Goal: Check status: Check status

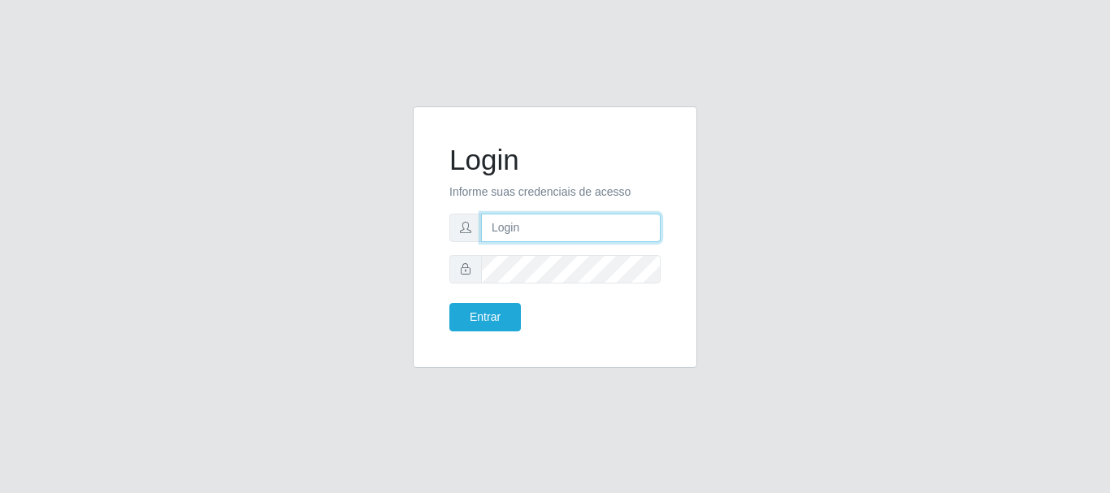
type input "caio@B1"
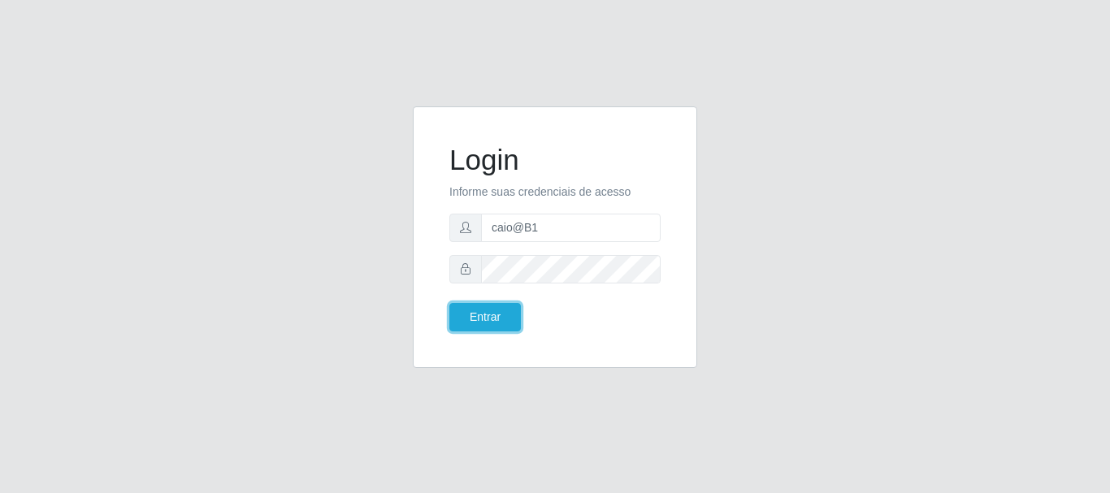
click at [472, 326] on button "Entrar" at bounding box center [485, 317] width 72 height 28
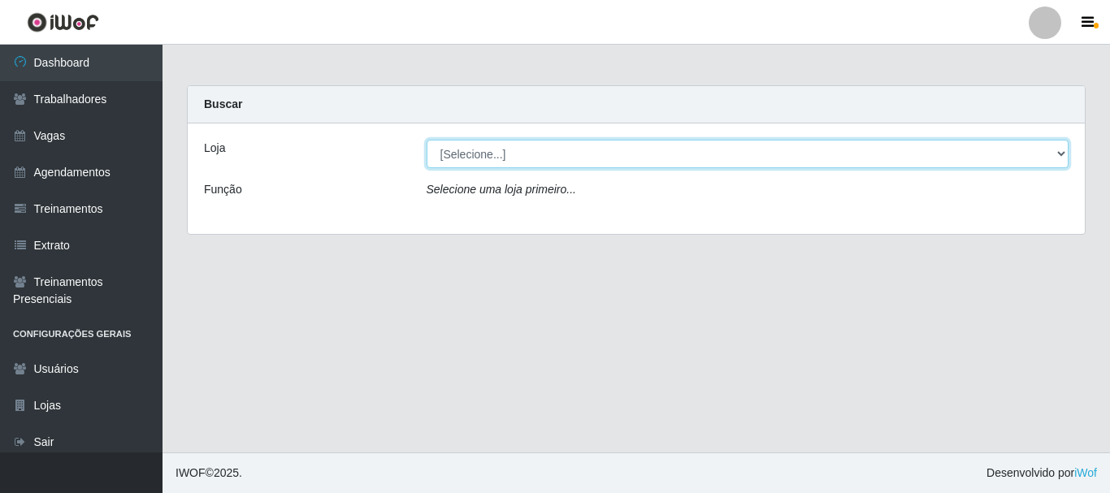
click at [592, 153] on select "[Selecione...] Bemais Supermercados - B1 [GEOGRAPHIC_DATA]" at bounding box center [748, 154] width 643 height 28
select select "403"
click at [427, 140] on select "[Selecione...] Bemais Supermercados - B1 [GEOGRAPHIC_DATA]" at bounding box center [748, 154] width 643 height 28
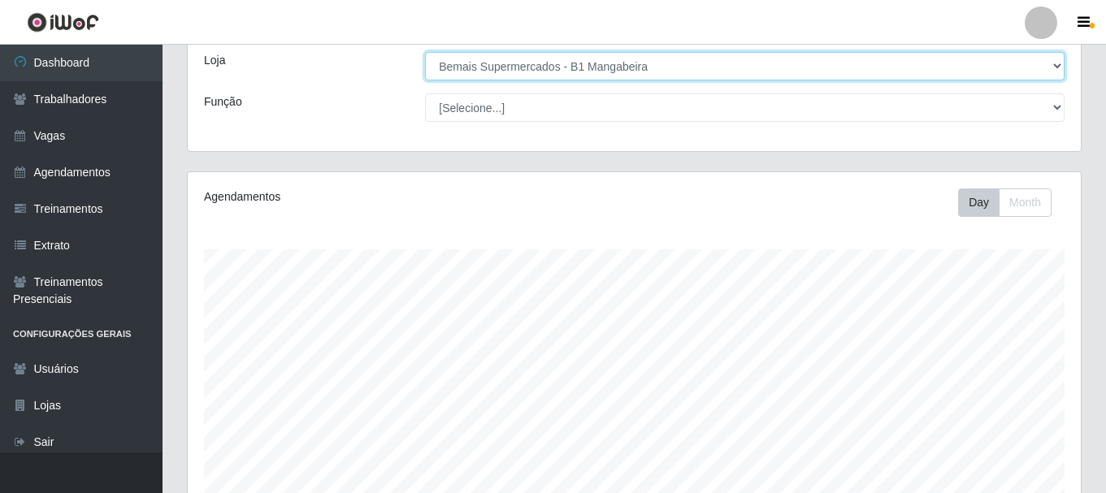
scroll to position [297, 0]
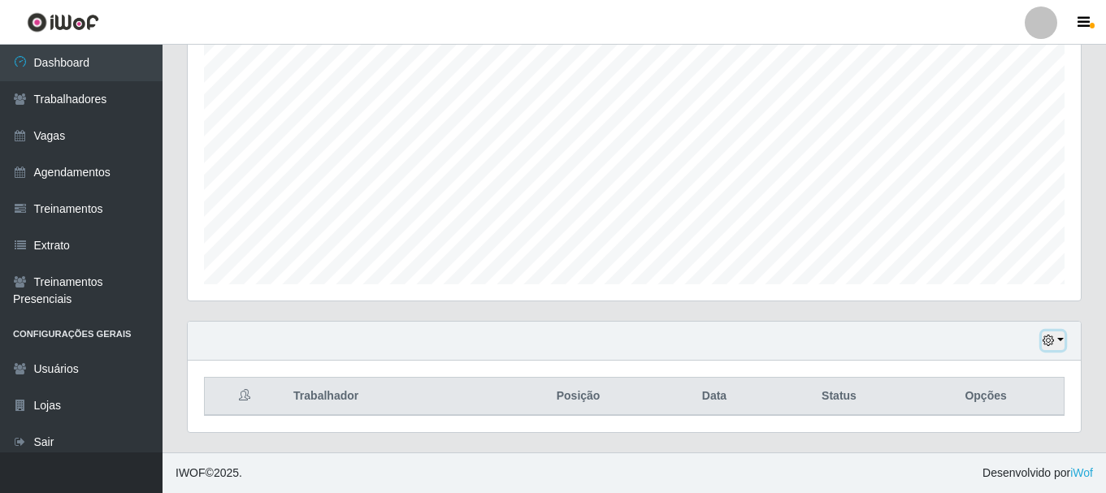
click at [1060, 343] on button "button" at bounding box center [1053, 341] width 23 height 19
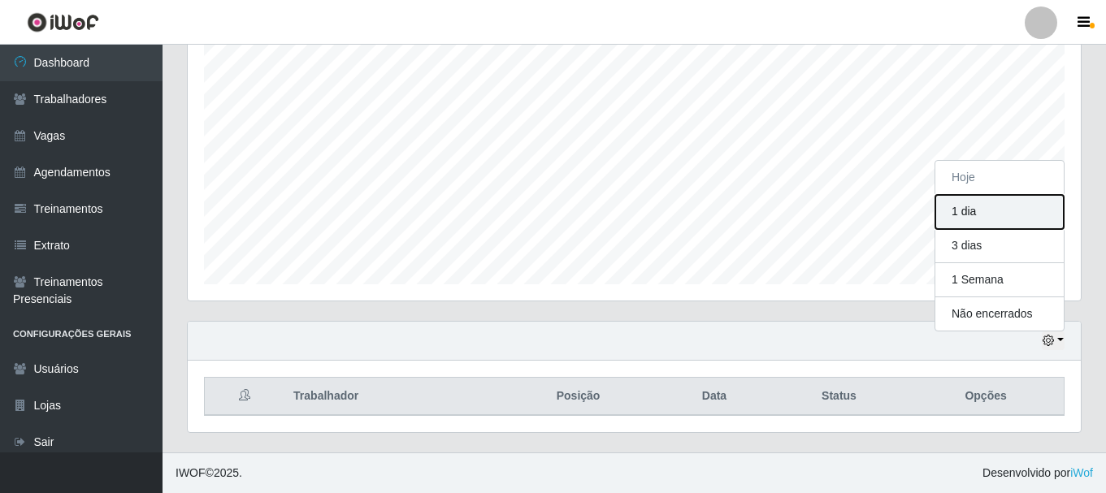
click at [1003, 208] on button "1 dia" at bounding box center [999, 212] width 128 height 34
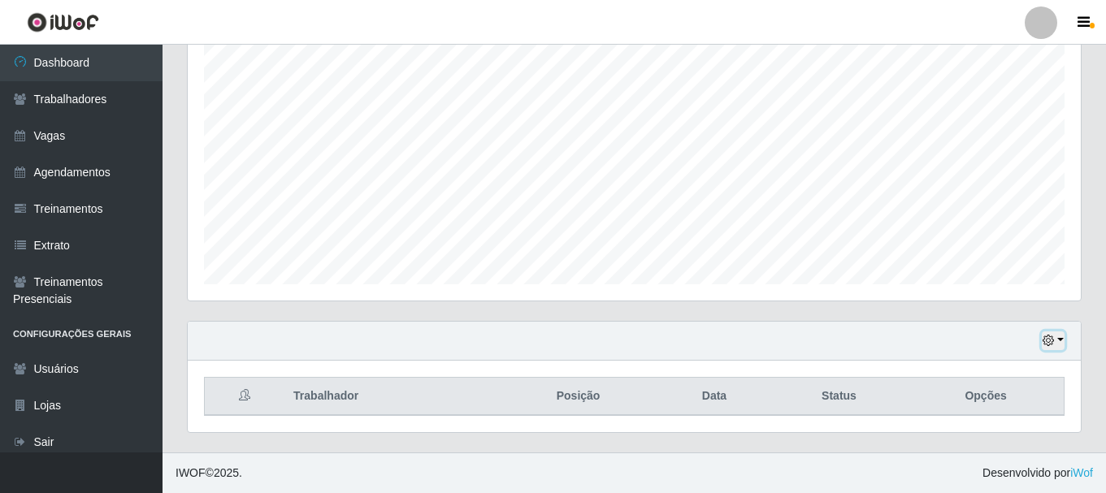
click at [1052, 340] on icon "button" at bounding box center [1048, 340] width 11 height 11
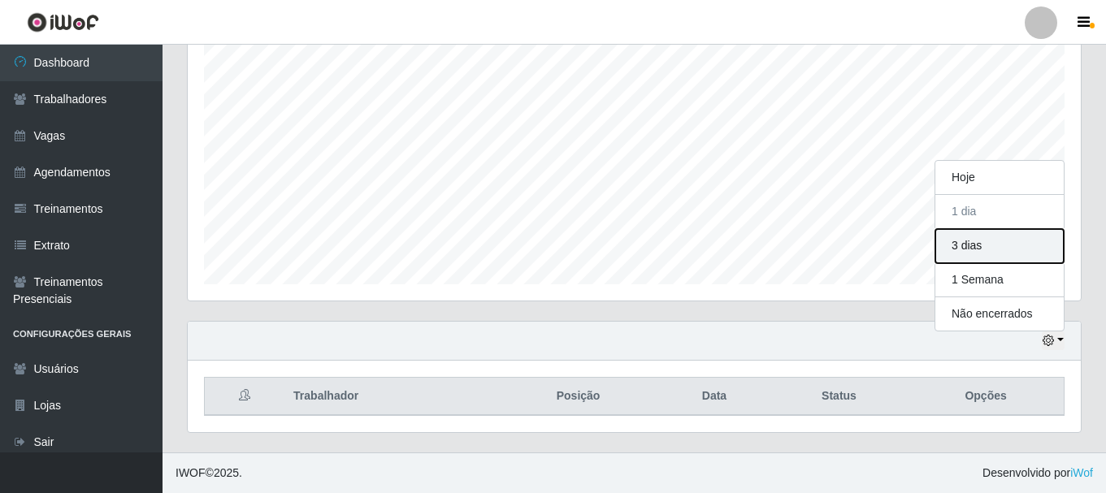
click at [1014, 250] on button "3 dias" at bounding box center [999, 246] width 128 height 34
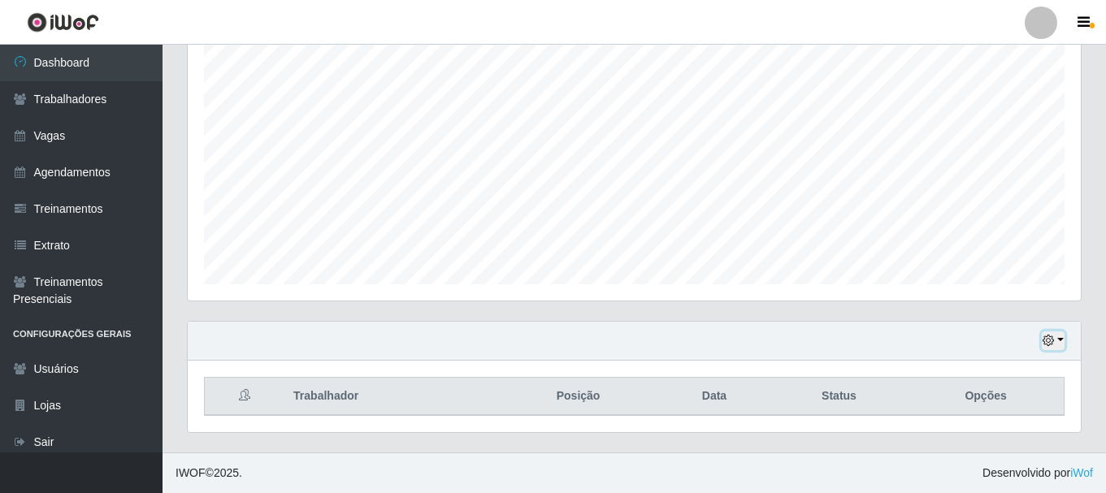
click at [1055, 340] on button "button" at bounding box center [1053, 341] width 23 height 19
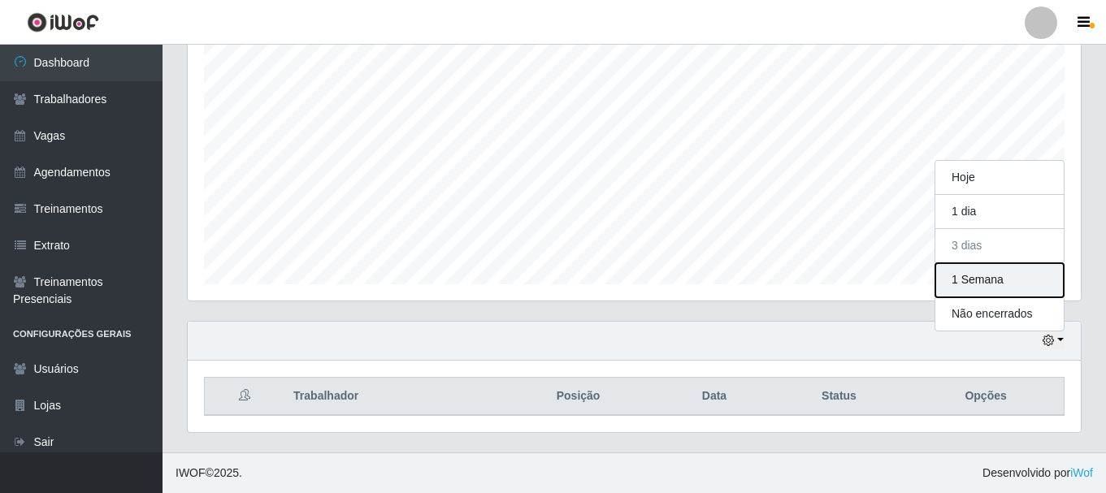
click at [999, 282] on button "1 Semana" at bounding box center [999, 280] width 128 height 34
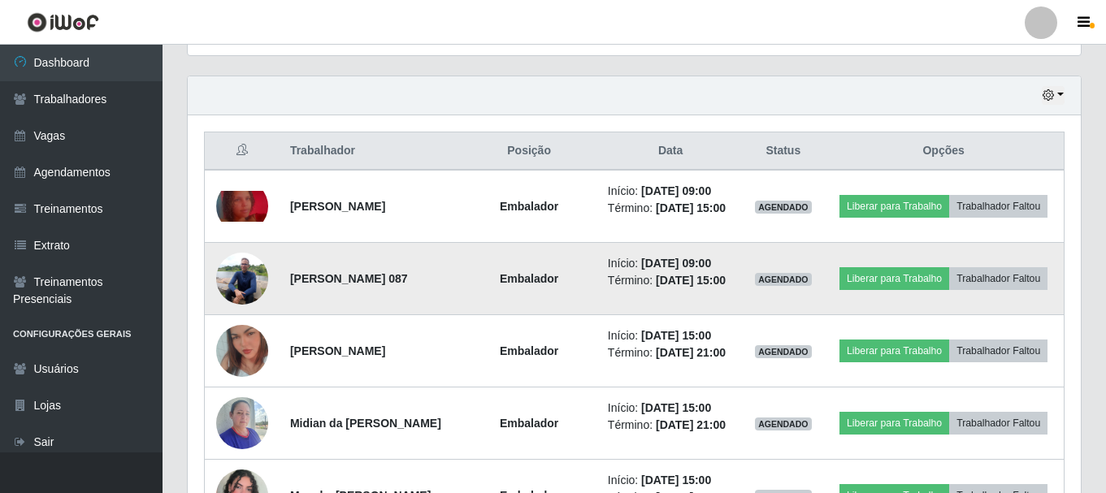
scroll to position [540, 0]
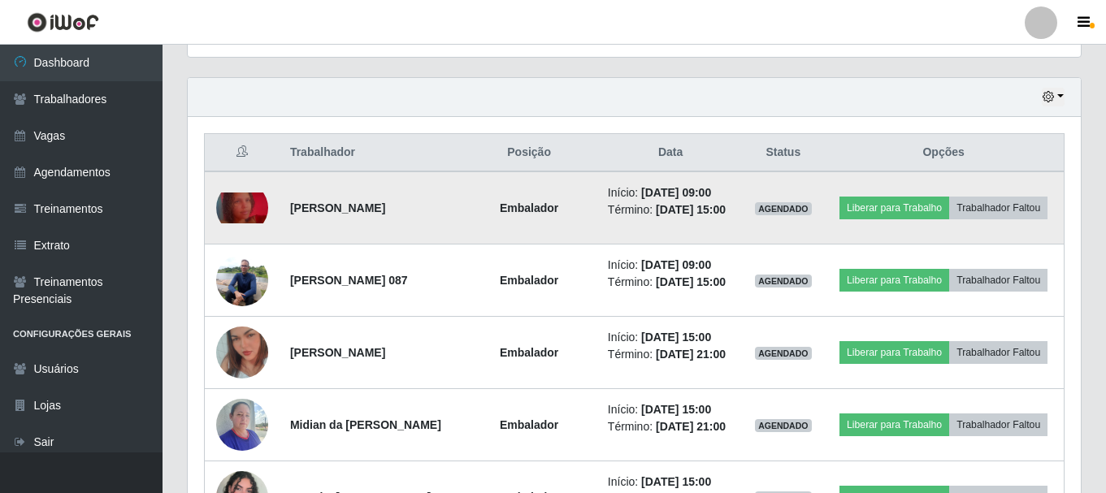
click at [236, 203] on img at bounding box center [242, 209] width 52 height 32
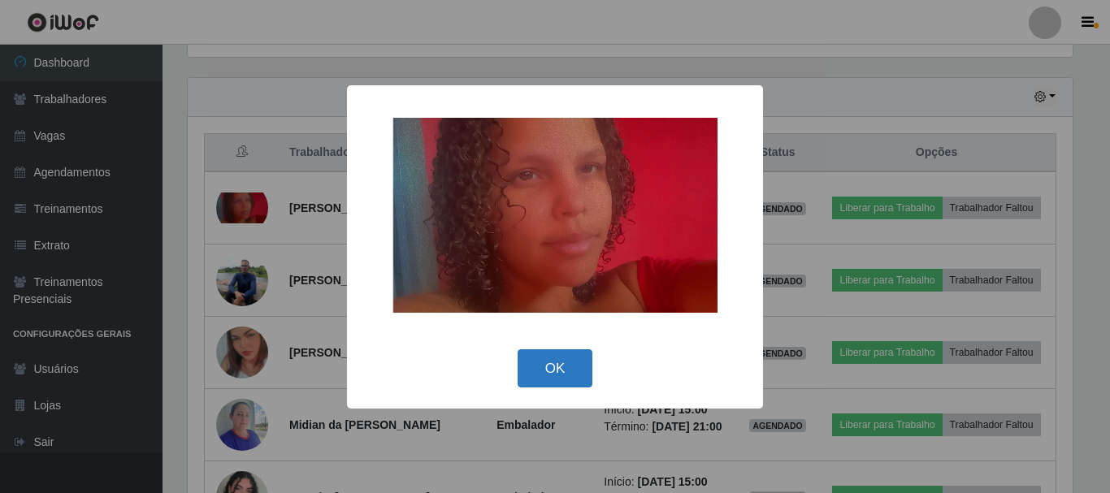
click at [541, 371] on button "OK" at bounding box center [556, 368] width 76 height 38
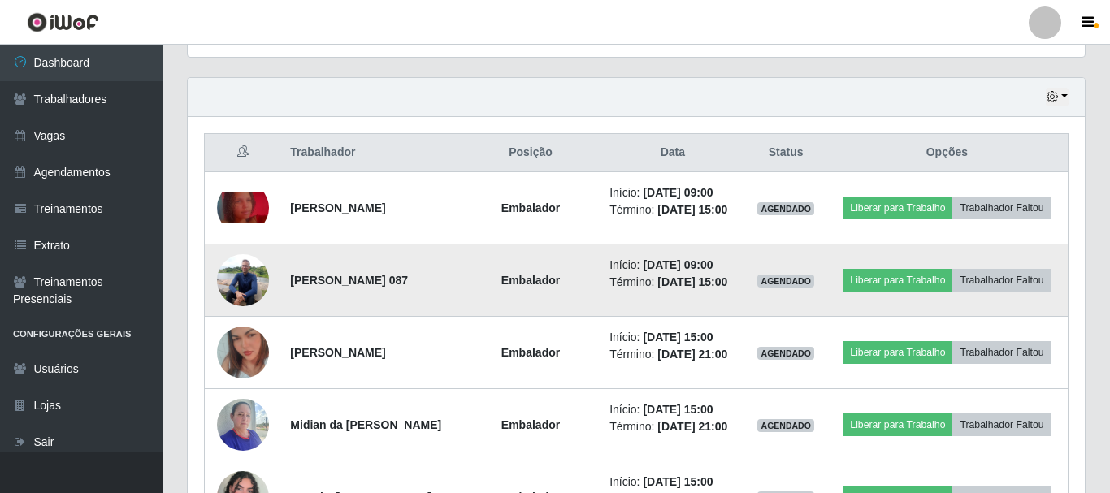
scroll to position [337, 893]
click at [244, 296] on img at bounding box center [242, 279] width 52 height 69
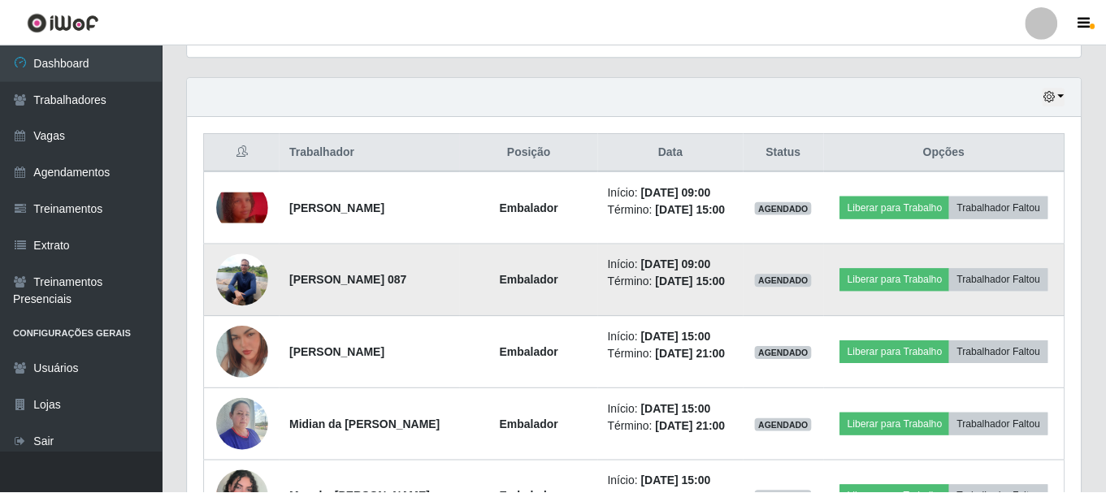
scroll to position [337, 885]
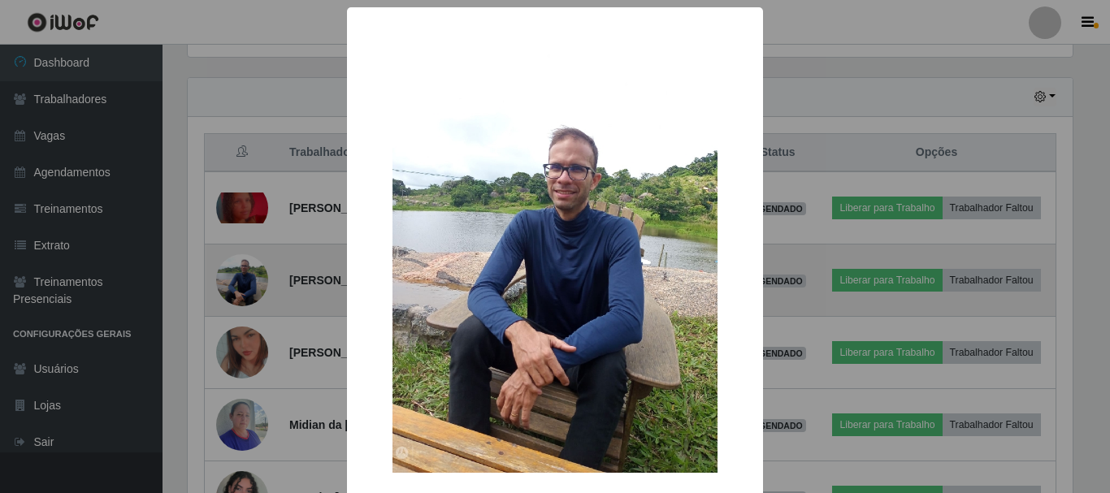
click at [244, 296] on div "× OK Cancel" at bounding box center [555, 246] width 1110 height 493
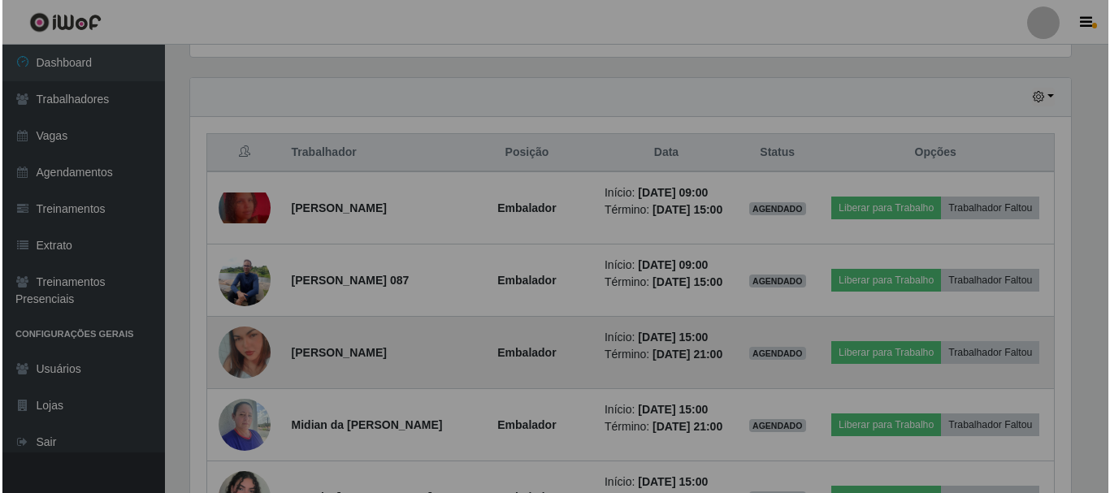
scroll to position [337, 893]
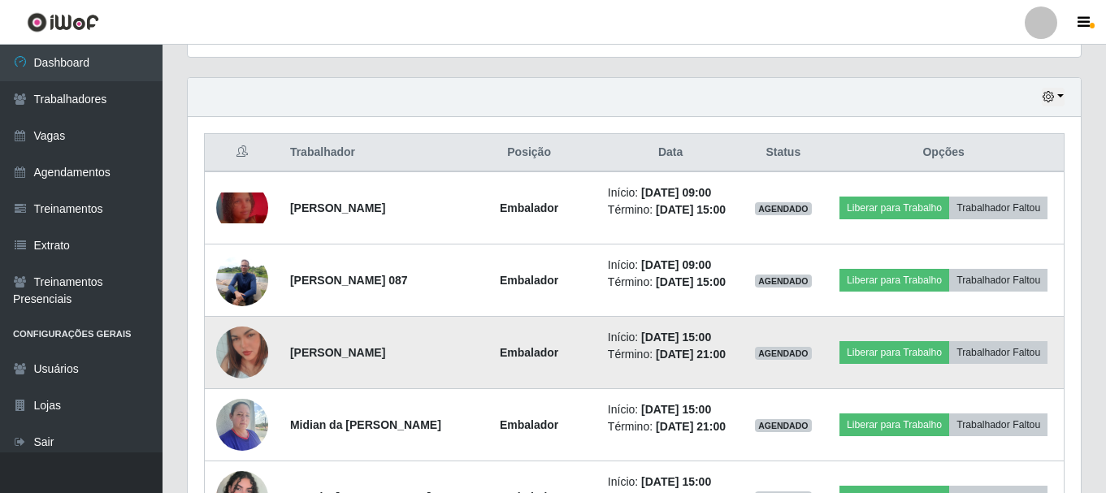
click at [241, 379] on img at bounding box center [242, 352] width 52 height 93
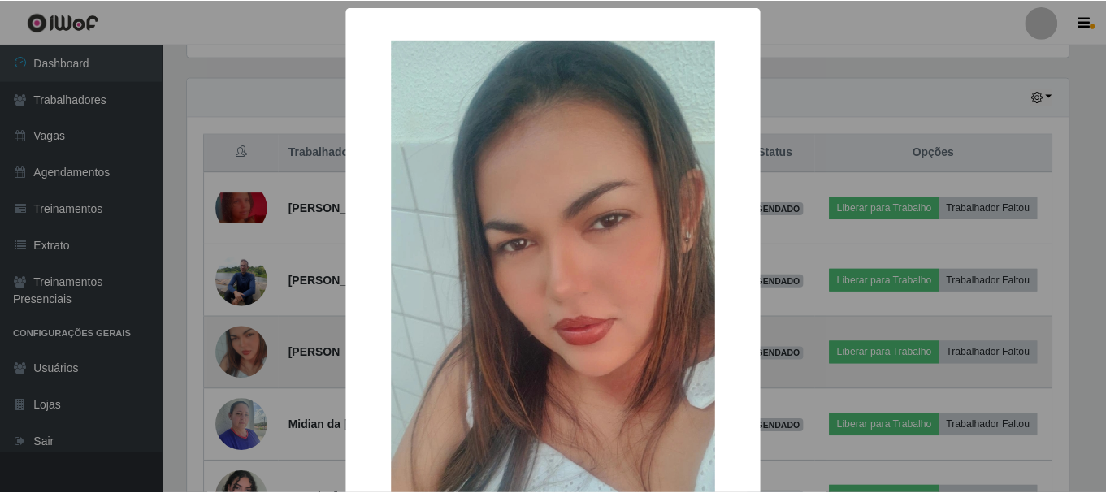
scroll to position [337, 885]
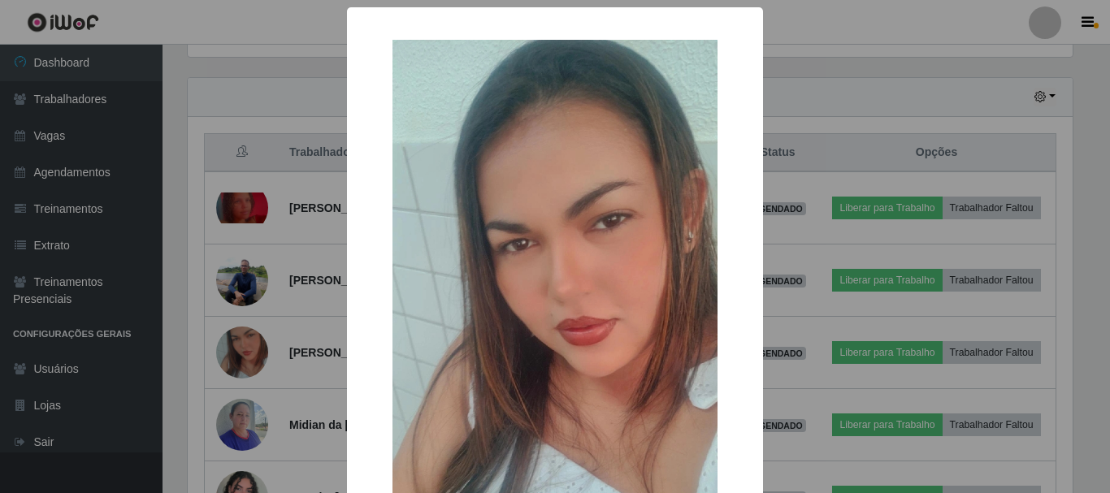
click at [241, 379] on div "× OK Cancel" at bounding box center [555, 246] width 1110 height 493
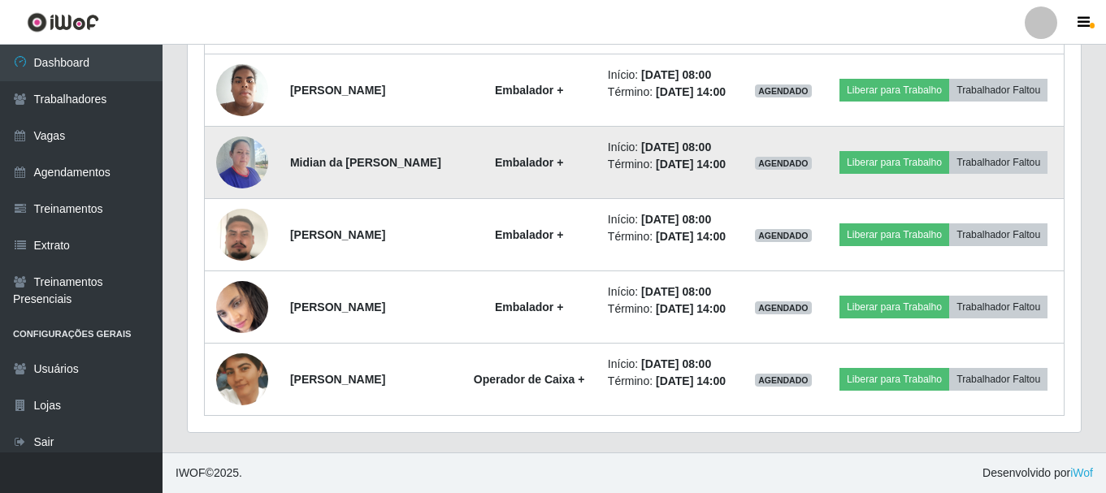
scroll to position [1142, 0]
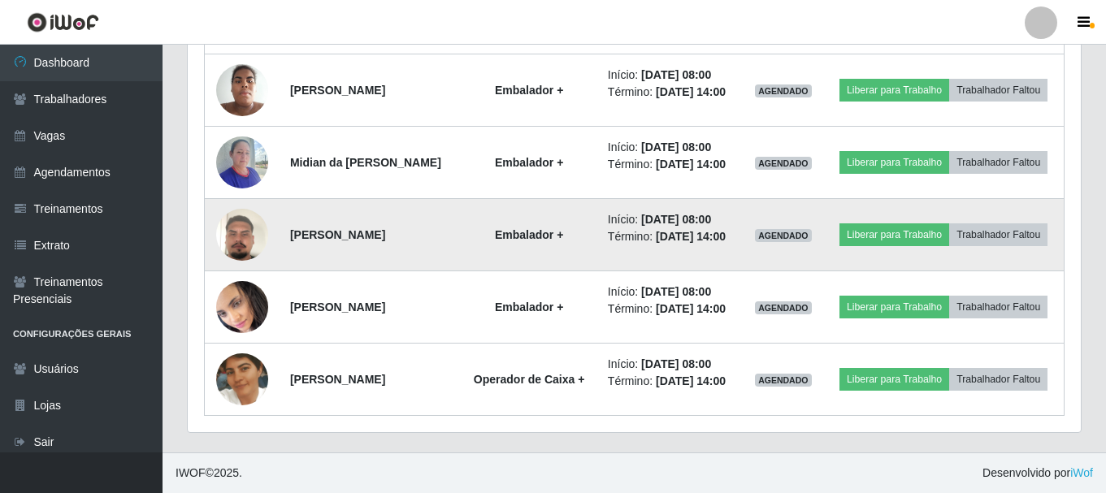
click at [252, 213] on img at bounding box center [242, 235] width 52 height 93
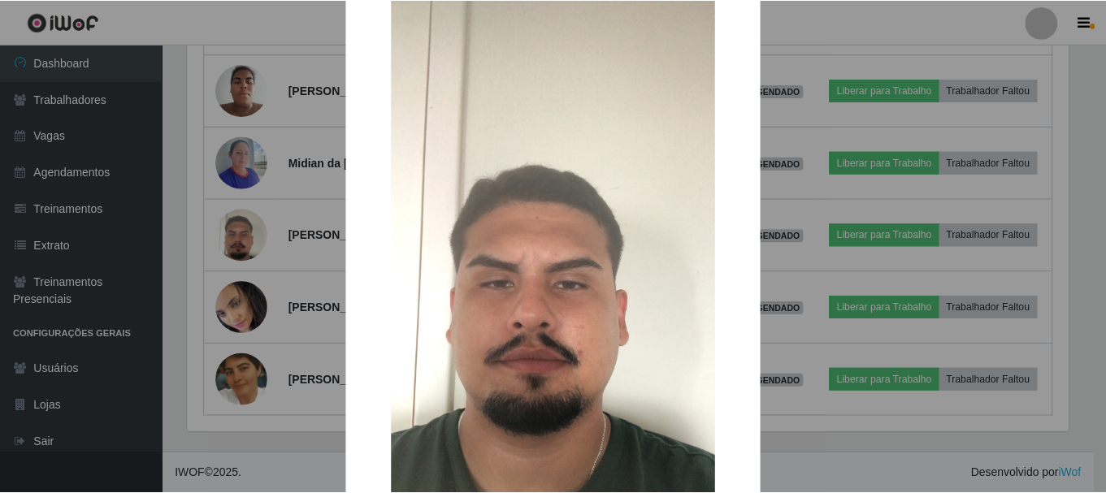
scroll to position [81, 0]
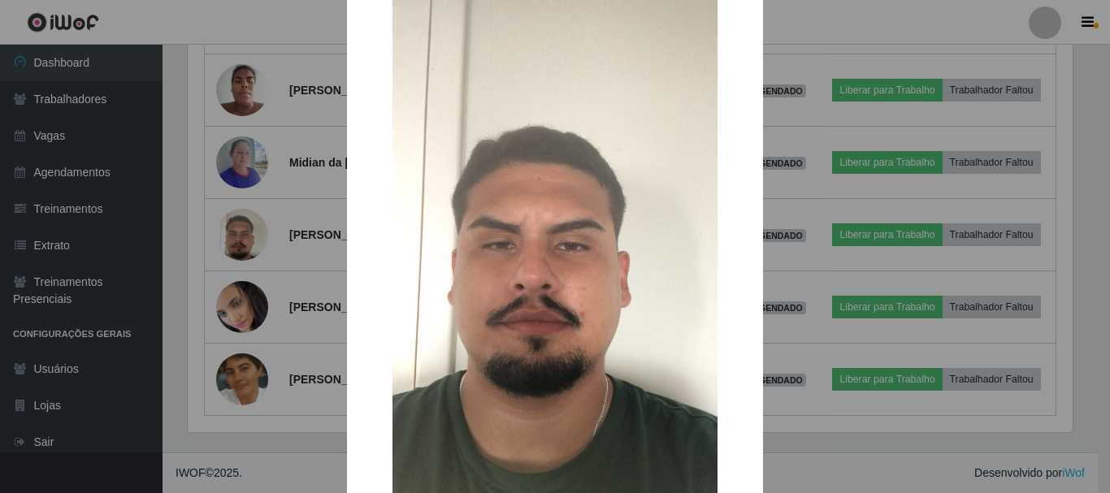
click at [289, 288] on div "× OK Cancel" at bounding box center [555, 246] width 1110 height 493
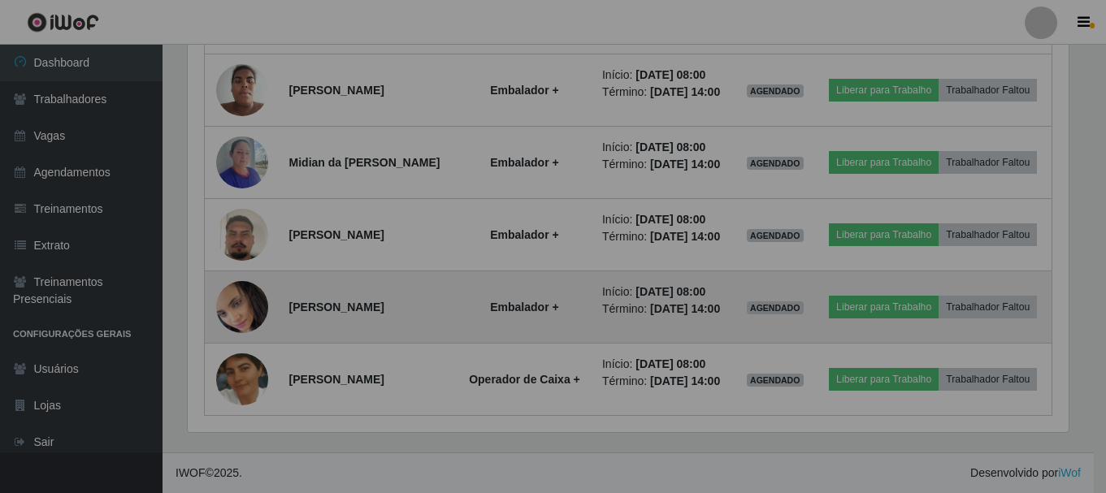
scroll to position [337, 893]
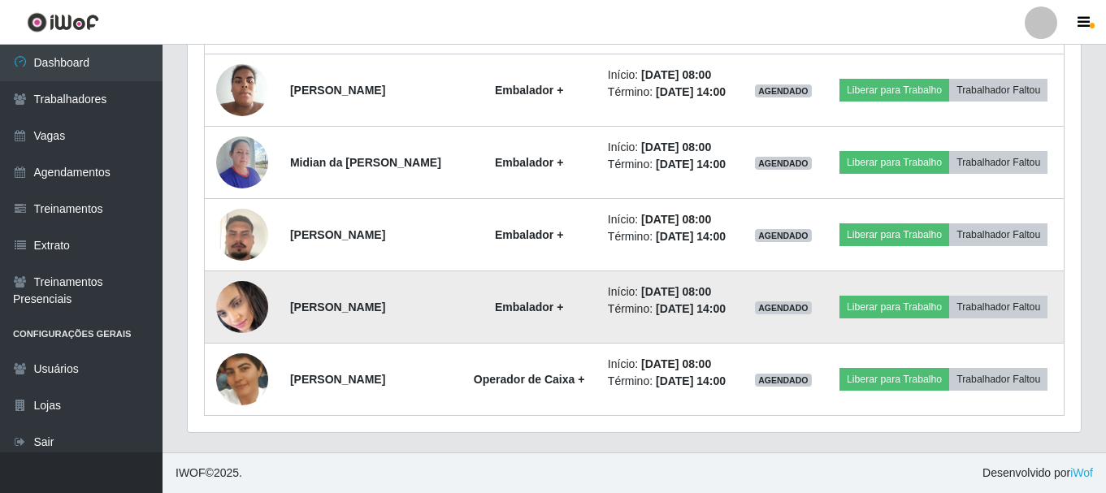
click at [217, 279] on img at bounding box center [242, 307] width 52 height 57
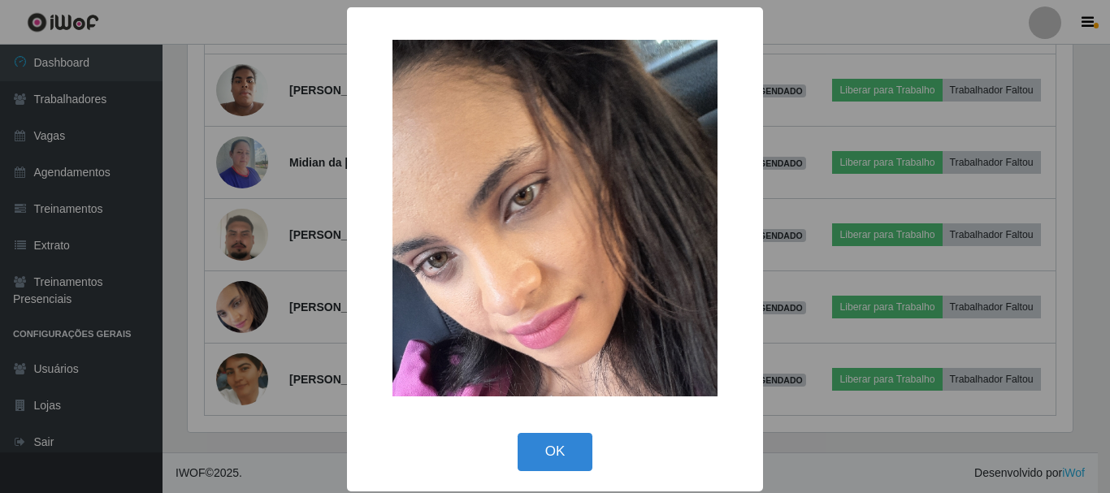
click at [223, 271] on div "× OK Cancel" at bounding box center [555, 246] width 1110 height 493
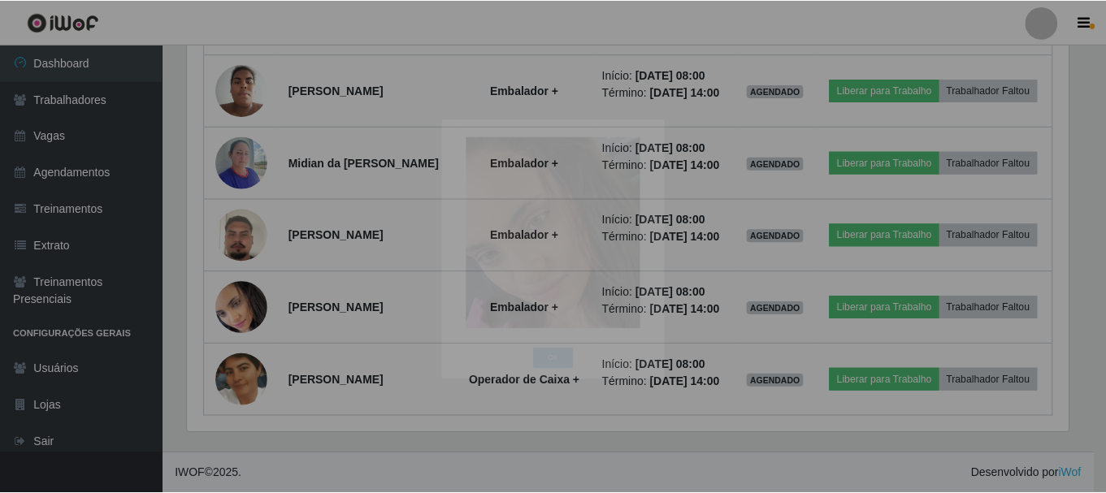
scroll to position [0, 0]
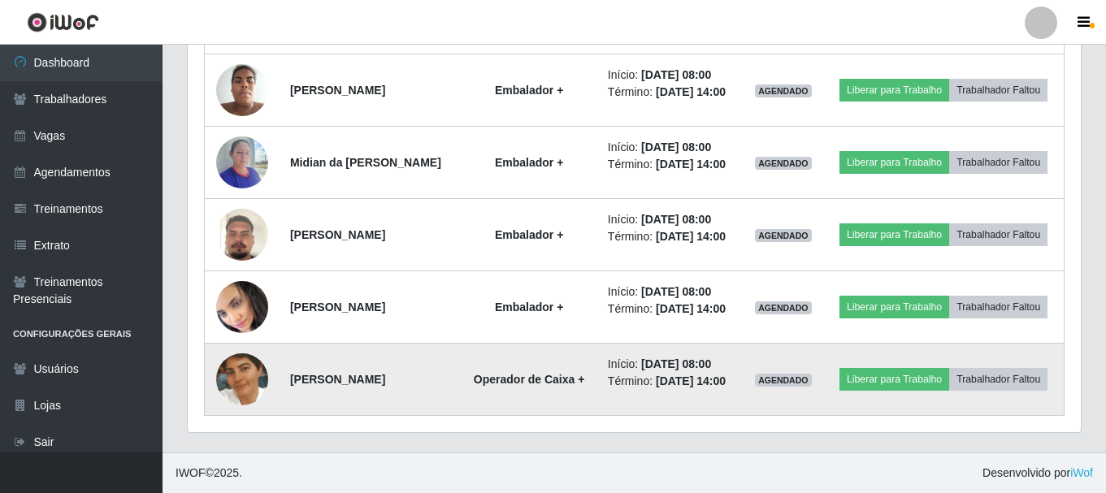
click at [245, 367] on img at bounding box center [242, 379] width 52 height 93
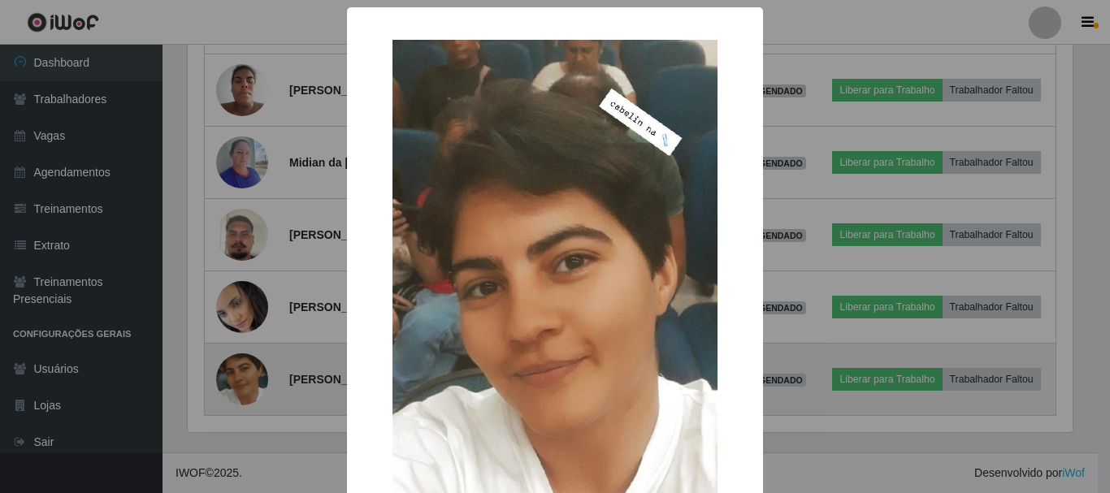
click at [245, 367] on div "× OK Cancel" at bounding box center [555, 246] width 1110 height 493
